Goal: Task Accomplishment & Management: Use online tool/utility

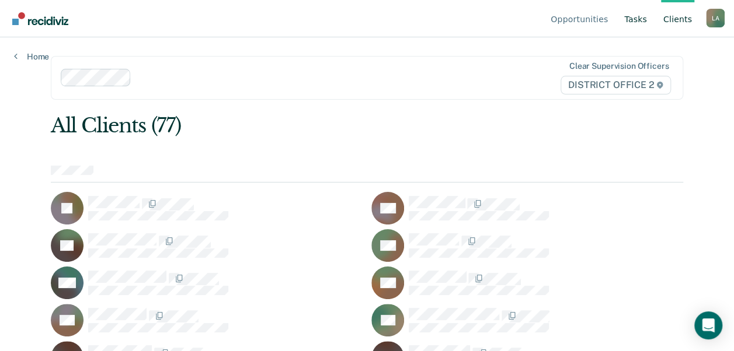
click at [639, 24] on link "Tasks" at bounding box center [635, 18] width 27 height 37
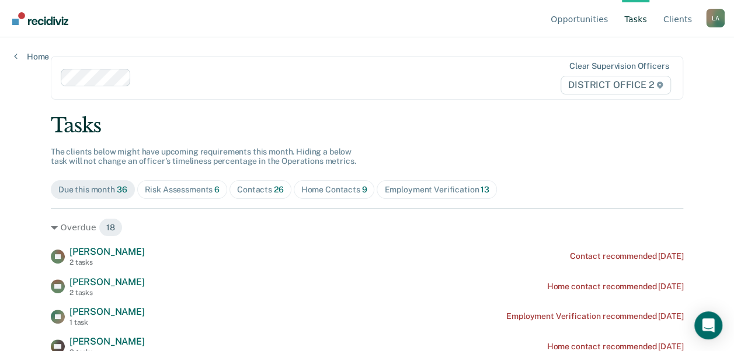
click at [316, 183] on span "Home Contacts 9" at bounding box center [334, 189] width 81 height 19
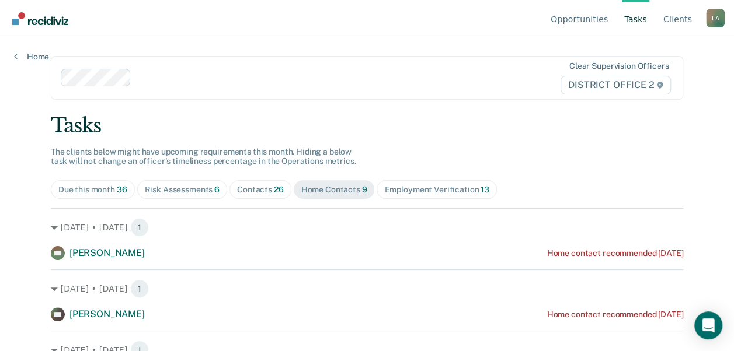
click at [165, 186] on div "Risk Assessments 6" at bounding box center [182, 190] width 75 height 10
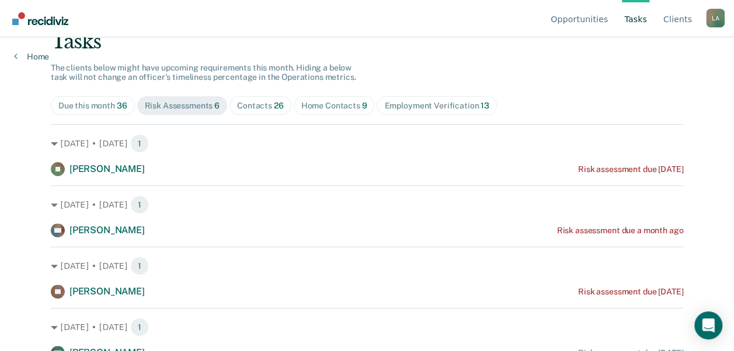
scroll to position [168, 0]
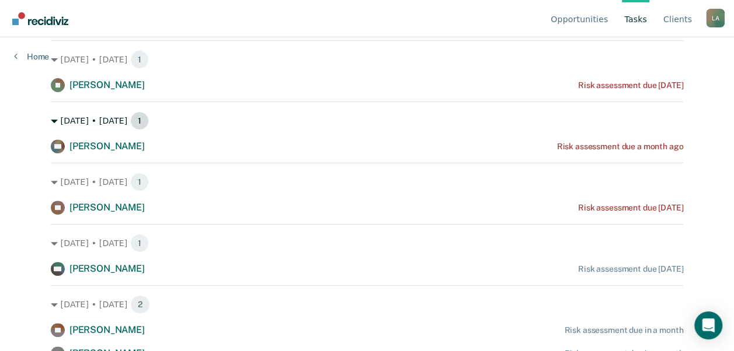
click at [51, 116] on div "[DATE] • [DATE] 1" at bounding box center [367, 120] width 632 height 19
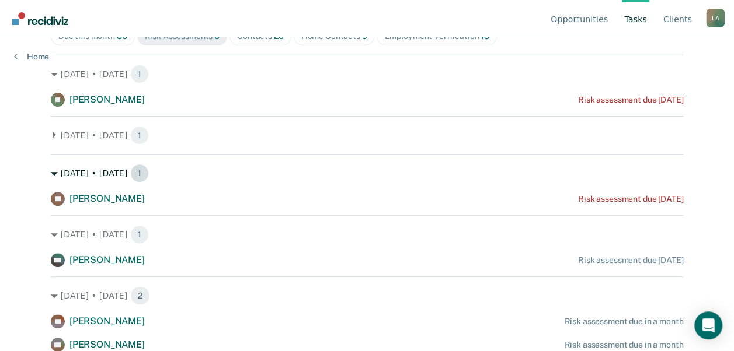
click at [55, 170] on div "[DATE] • [DATE] 1" at bounding box center [367, 173] width 632 height 19
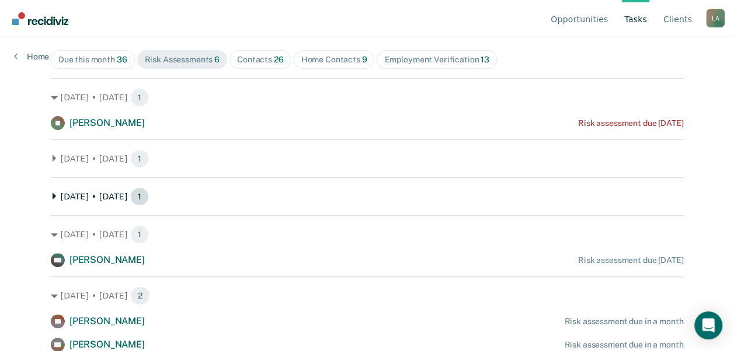
click at [51, 191] on div "[DATE] • [DATE] 1" at bounding box center [367, 196] width 632 height 19
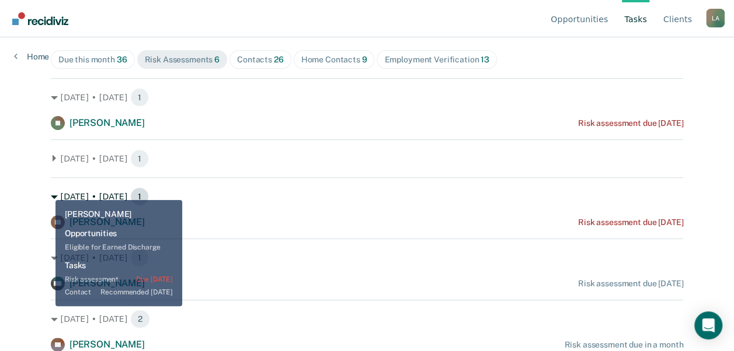
scroll to position [154, 0]
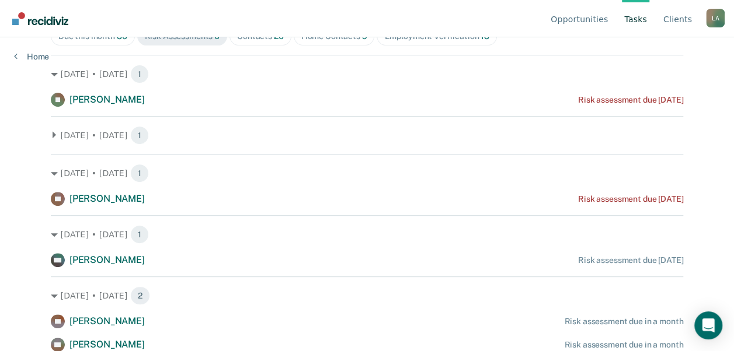
click at [51, 124] on div "[DATE] • [DATE] 1 [PERSON_NAME] Risk assessment due a month ago" at bounding box center [367, 130] width 632 height 29
click at [51, 130] on div "[DATE] • [DATE] 1" at bounding box center [367, 135] width 632 height 19
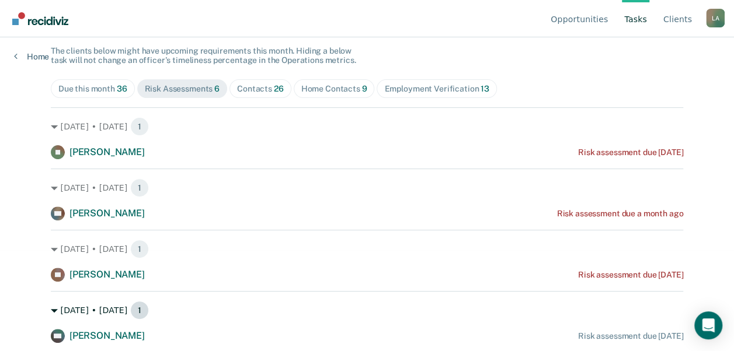
scroll to position [0, 0]
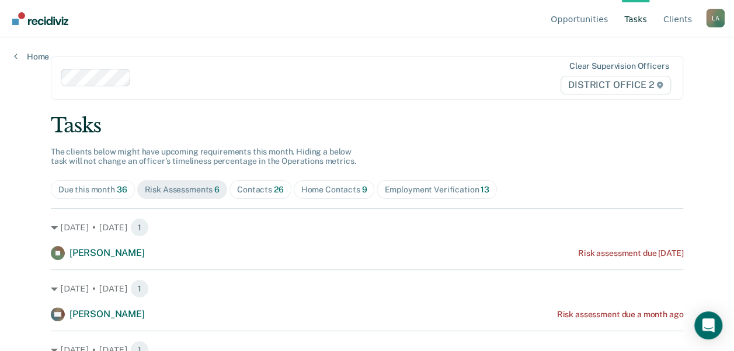
click at [269, 182] on span "Contacts 26" at bounding box center [260, 189] width 62 height 19
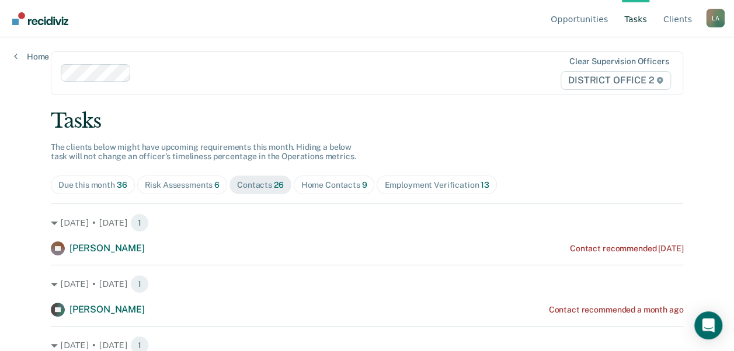
click at [330, 180] on div "Home Contacts 9" at bounding box center [334, 185] width 66 height 10
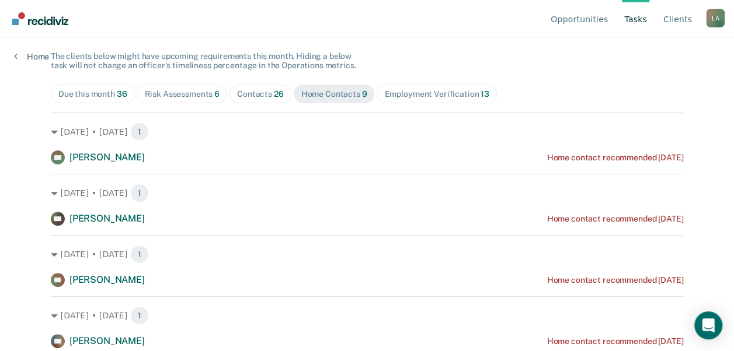
scroll to position [99, 0]
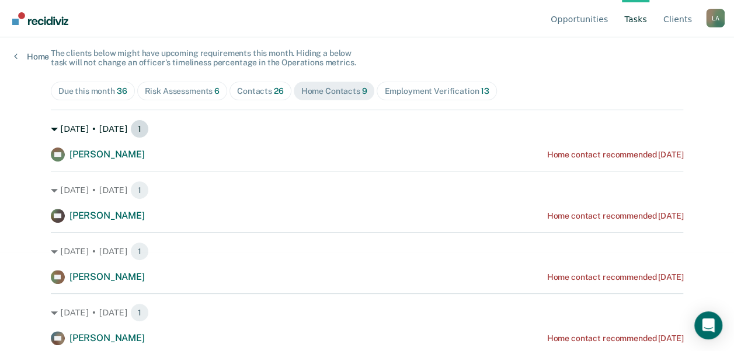
click at [51, 131] on icon at bounding box center [54, 129] width 7 height 7
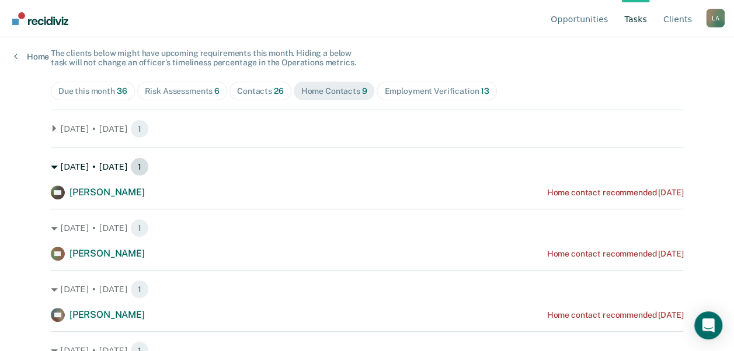
click at [51, 165] on icon at bounding box center [54, 167] width 7 height 7
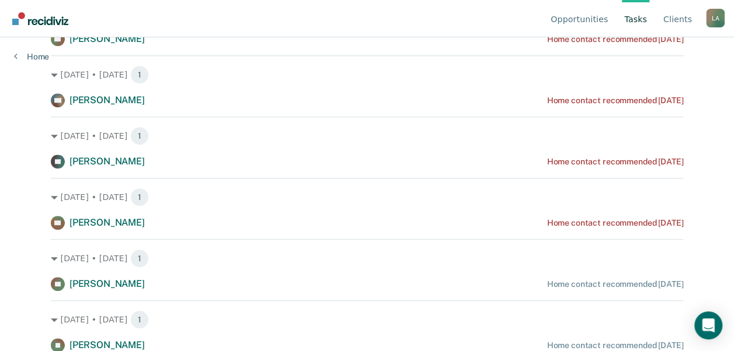
scroll to position [291, 0]
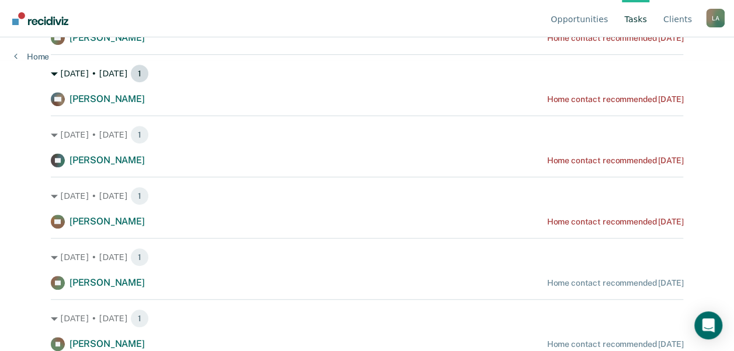
click at [51, 76] on icon at bounding box center [54, 74] width 7 height 7
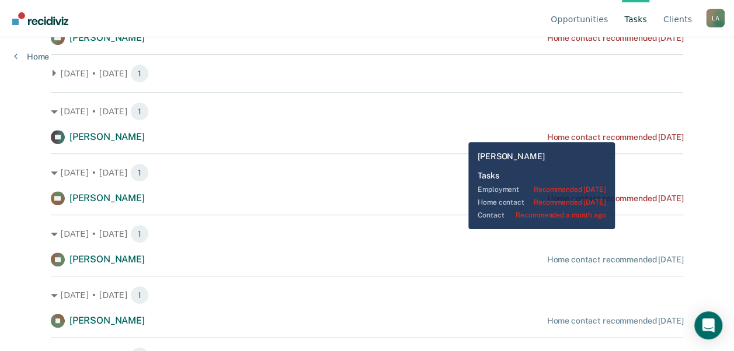
click at [637, 134] on div "Home contact recommended [DATE]" at bounding box center [614, 138] width 137 height 10
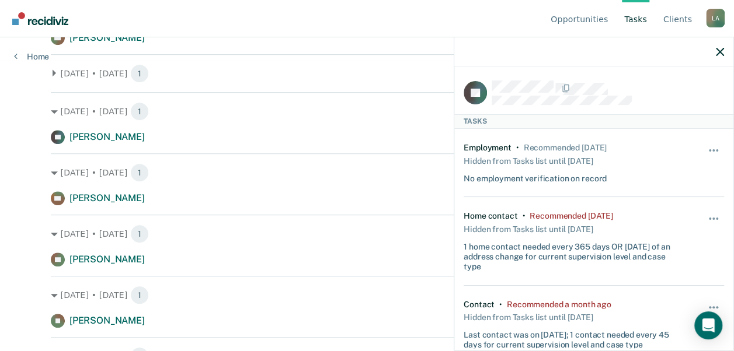
click at [704, 212] on div "Hide from tasks list for... 7 days 30 days 90 days" at bounding box center [714, 241] width 20 height 60
click at [708, 219] on button "button" at bounding box center [714, 224] width 20 height 19
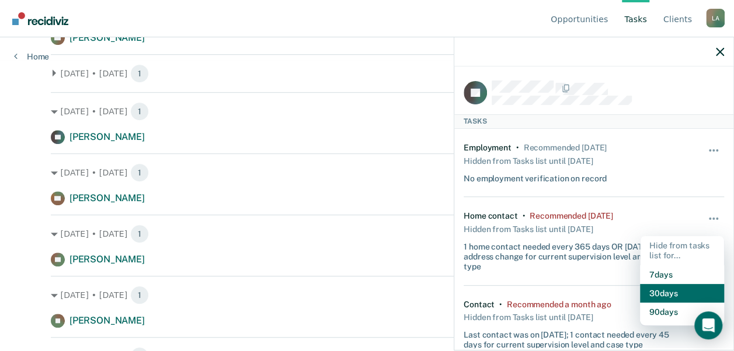
click at [672, 295] on button "30 days" at bounding box center [682, 293] width 84 height 19
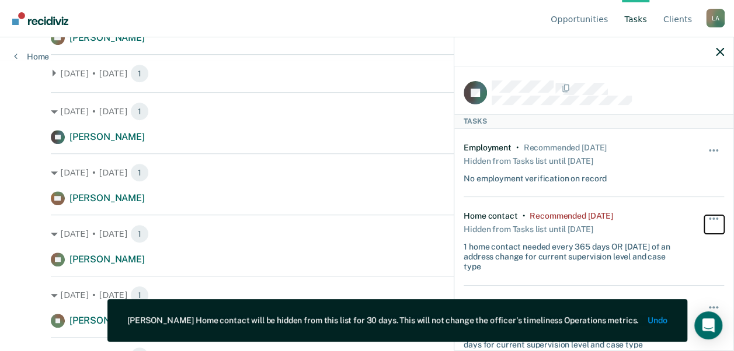
scroll to position [267, 0]
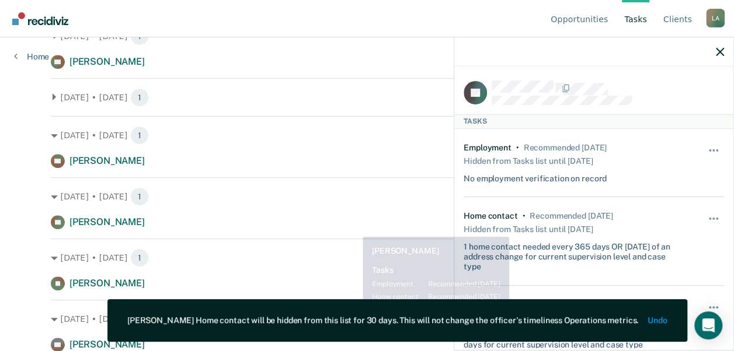
click at [354, 228] on div "LZ [PERSON_NAME] Home contact recommended [DATE]" at bounding box center [367, 222] width 632 height 14
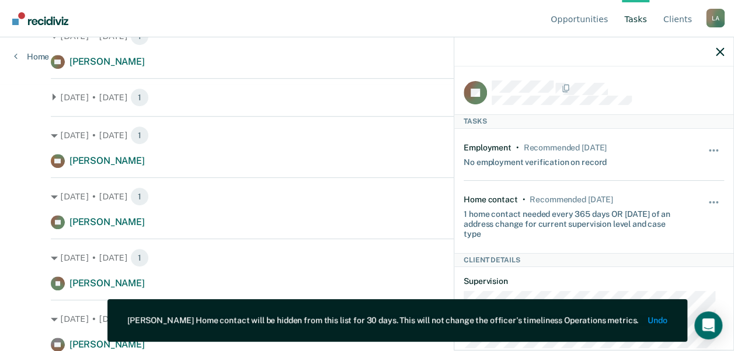
click at [712, 48] on div at bounding box center [593, 51] width 279 height 29
click at [721, 50] on icon "button" at bounding box center [720, 52] width 8 height 8
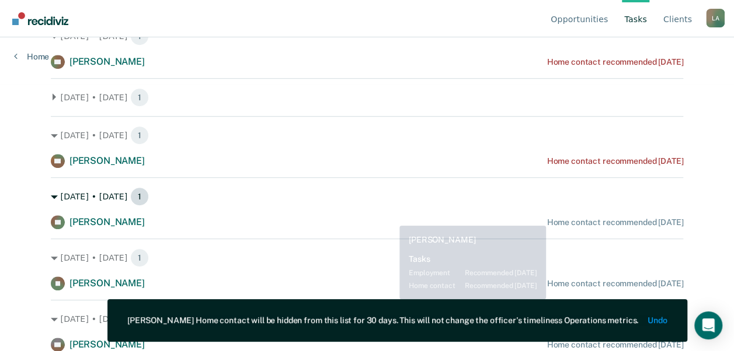
click at [372, 205] on div "[DATE] • [DATE] 1" at bounding box center [367, 196] width 632 height 19
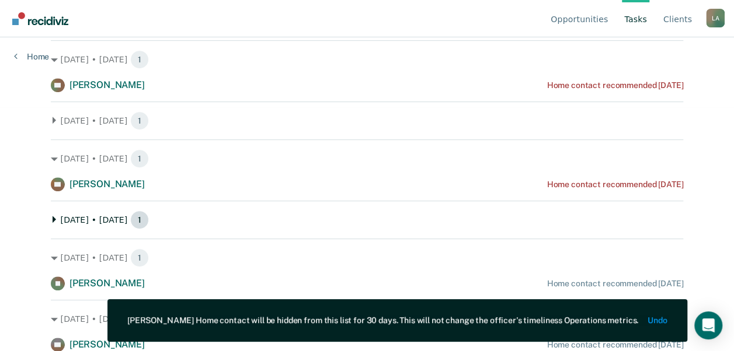
click at [271, 213] on div "[DATE] • [DATE] 1" at bounding box center [367, 220] width 632 height 19
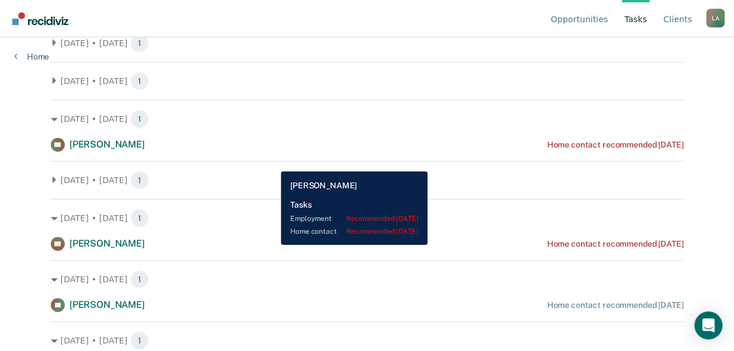
scroll to position [181, 0]
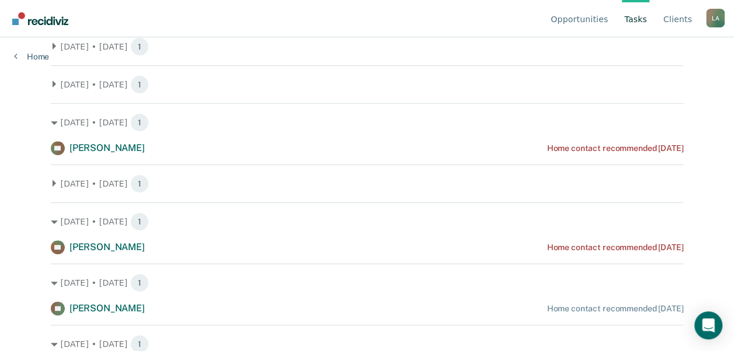
click at [53, 183] on icon at bounding box center [55, 183] width 4 height 7
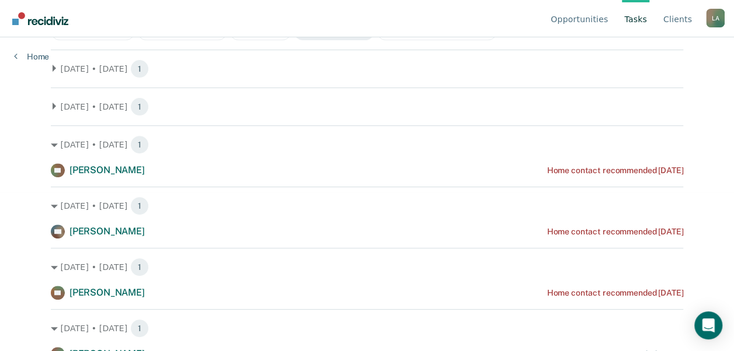
scroll to position [158, 0]
click at [43, 109] on main "Clear supervision officers DISTRICT OFFICE 2 Tasks The clients below might have…" at bounding box center [367, 23] width 660 height 286
click at [46, 107] on main "Clear supervision officers DISTRICT OFFICE 2 Tasks The clients below might have…" at bounding box center [367, 23] width 660 height 286
click at [51, 106] on icon at bounding box center [54, 107] width 7 height 7
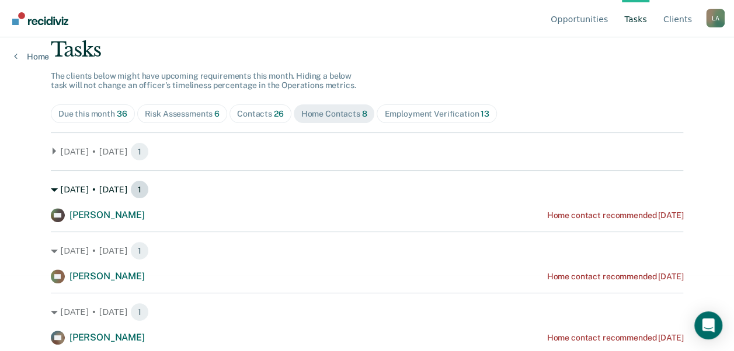
scroll to position [75, 0]
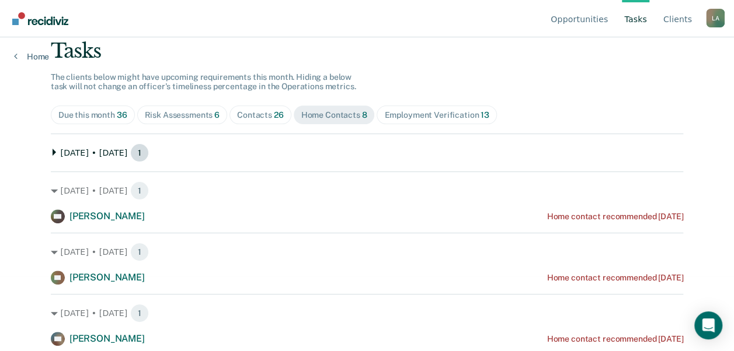
click at [51, 153] on icon at bounding box center [54, 152] width 7 height 7
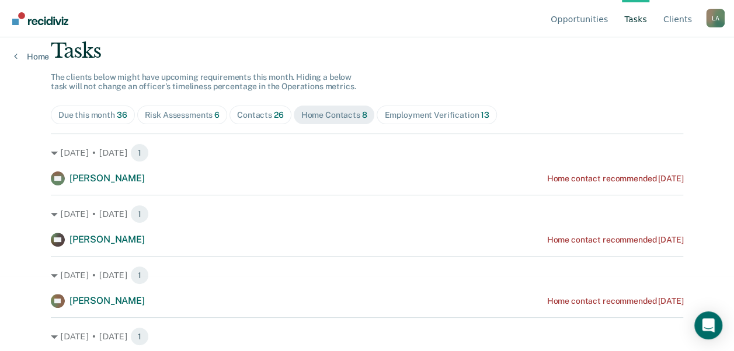
click at [410, 113] on div "Employment Verification 13" at bounding box center [436, 115] width 104 height 10
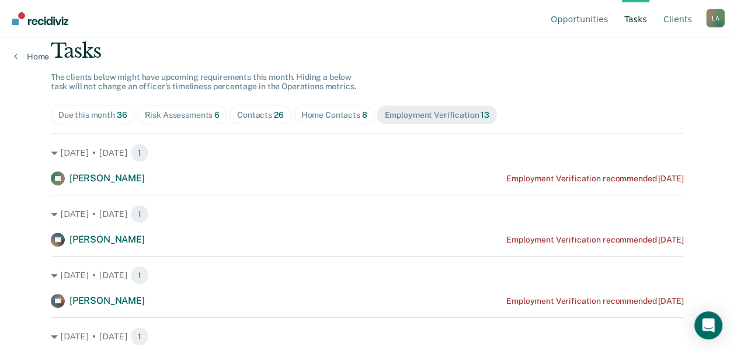
click at [182, 117] on div "Risk Assessments 6" at bounding box center [182, 115] width 75 height 10
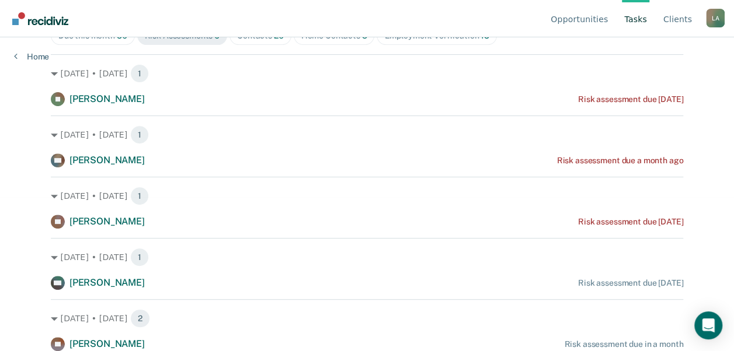
scroll to position [154, 0]
click at [52, 201] on div "[DATE] • [DATE] 1" at bounding box center [367, 196] width 632 height 19
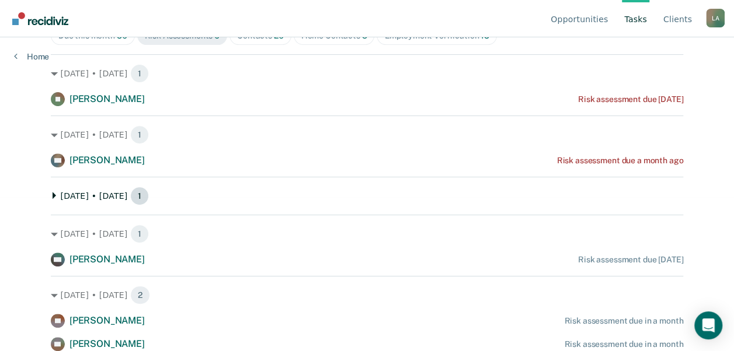
scroll to position [154, 0]
click at [51, 71] on icon at bounding box center [54, 74] width 7 height 7
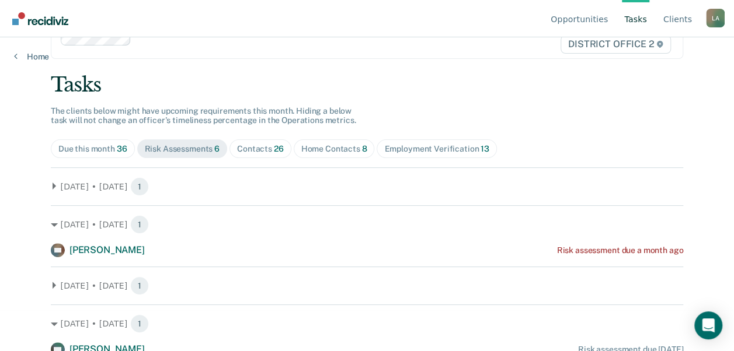
scroll to position [130, 0]
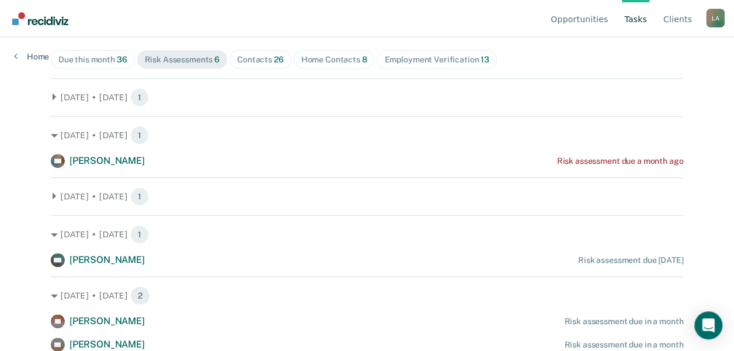
click at [45, 189] on main "Clear supervision officers DISTRICT OFFICE 2 Tasks The clients below might have…" at bounding box center [367, 50] width 660 height 286
click at [51, 193] on icon at bounding box center [54, 196] width 7 height 7
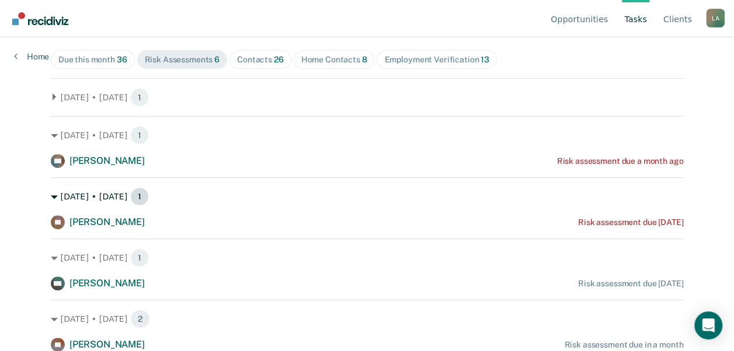
click at [51, 194] on icon at bounding box center [54, 197] width 7 height 7
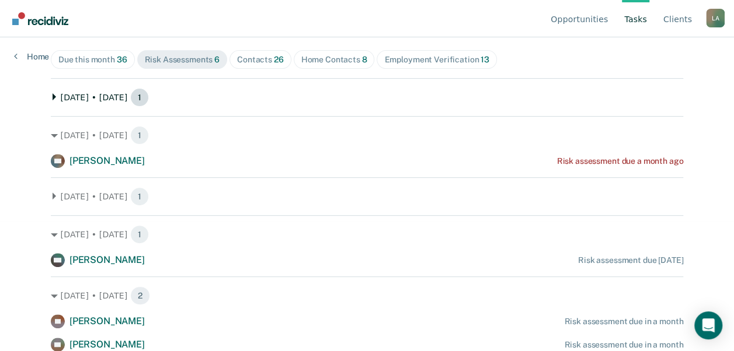
click at [53, 99] on icon at bounding box center [55, 96] width 4 height 7
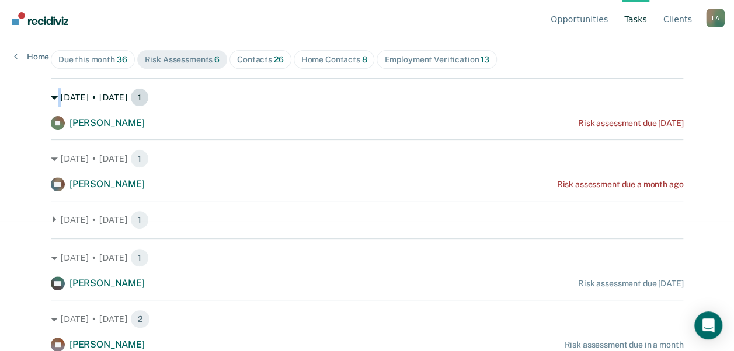
click at [51, 99] on icon at bounding box center [54, 98] width 7 height 7
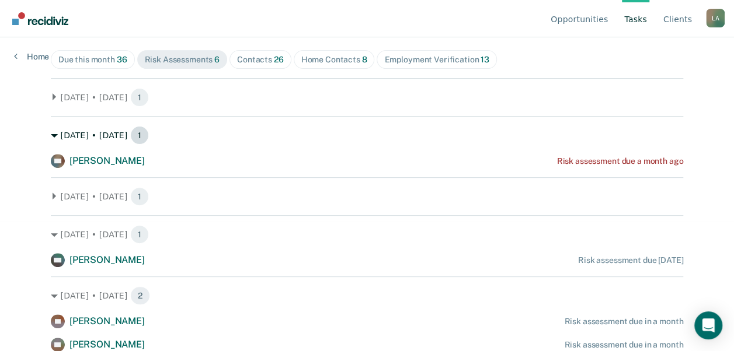
click at [51, 131] on div "[DATE] • [DATE] 1" at bounding box center [367, 135] width 632 height 19
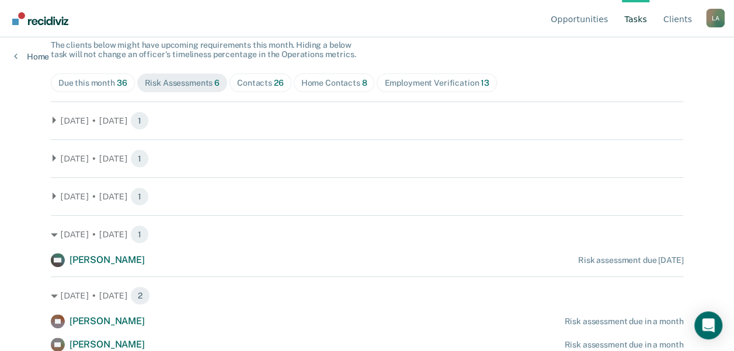
click at [341, 74] on span "Home Contacts 8" at bounding box center [334, 83] width 81 height 19
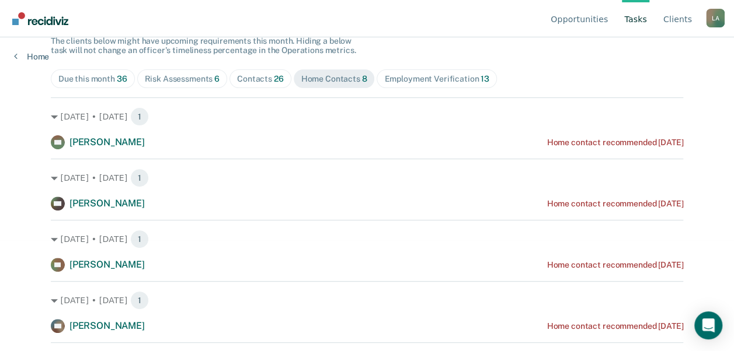
scroll to position [107, 0]
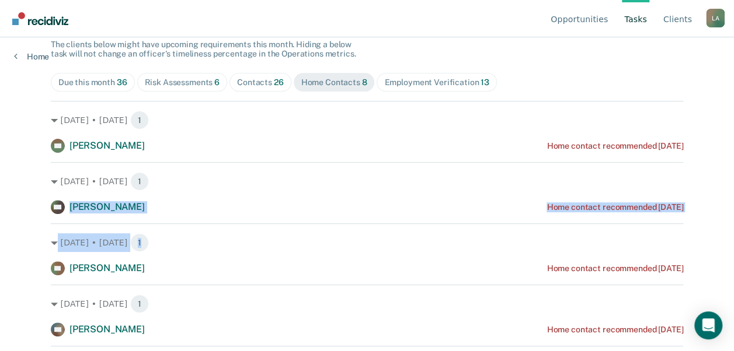
drag, startPoint x: 354, startPoint y: 174, endPoint x: 111, endPoint y: 270, distance: 260.5
click at [111, 270] on div "[DATE] • [DATE] 1 [PERSON_NAME] Home contact recommended [DATE] [DATE] • [DATE]…" at bounding box center [367, 341] width 632 height 481
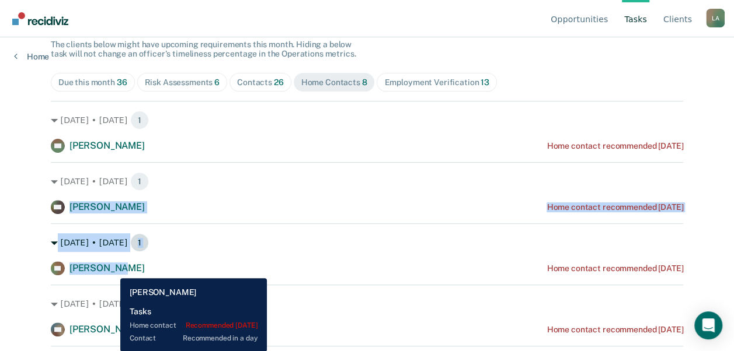
drag, startPoint x: 111, startPoint y: 270, endPoint x: 222, endPoint y: 250, distance: 112.1
click at [222, 250] on div "[DATE] • [DATE] 1" at bounding box center [367, 242] width 632 height 19
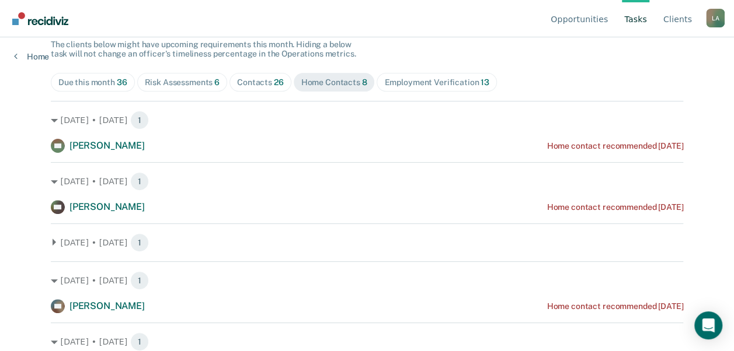
click at [45, 178] on main "Clear supervision officers DISTRICT OFFICE 2 Tasks The clients below might have…" at bounding box center [367, 73] width 660 height 286
click at [51, 181] on icon at bounding box center [54, 182] width 7 height 4
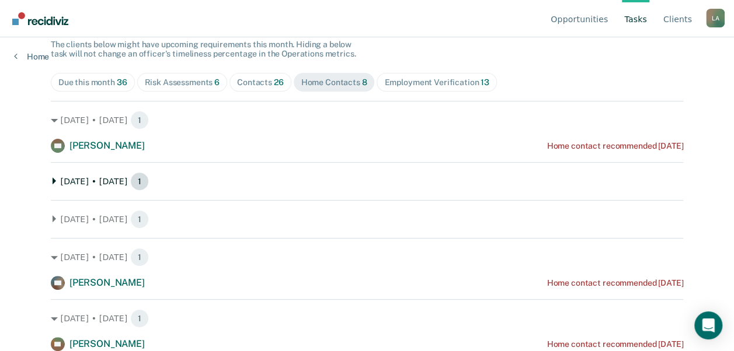
click at [51, 179] on icon at bounding box center [54, 180] width 7 height 7
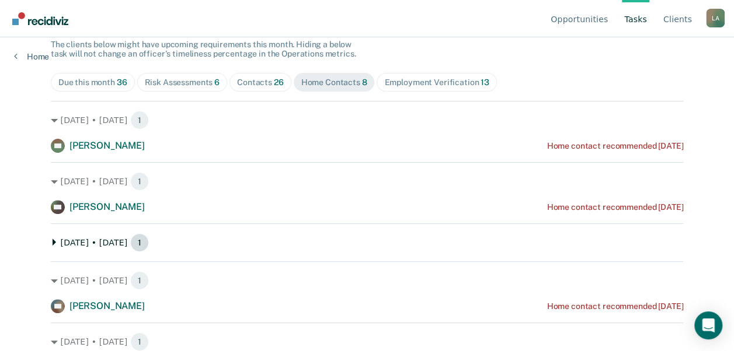
click at [51, 240] on icon at bounding box center [54, 242] width 7 height 7
